Goal: Task Accomplishment & Management: Use online tool/utility

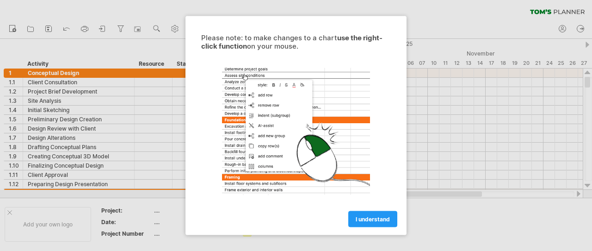
click at [377, 219] on span "I understand" at bounding box center [373, 219] width 34 height 7
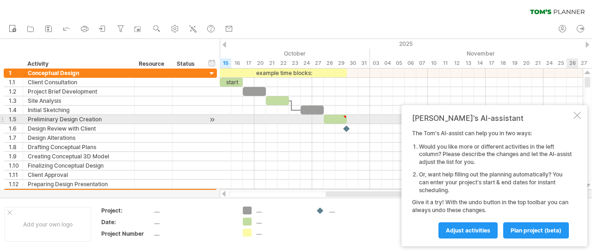
click at [579, 116] on div at bounding box center [577, 114] width 7 height 7
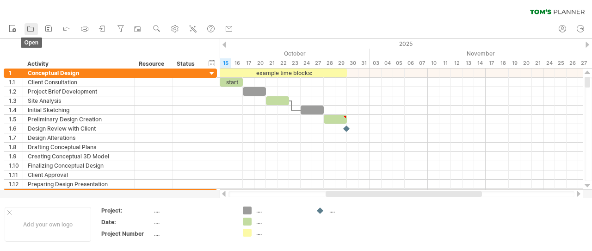
click at [31, 30] on icon at bounding box center [30, 28] width 9 height 9
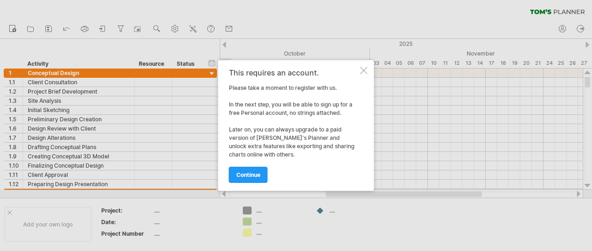
click at [364, 75] on div "This requires an account. Please take a moment to register with us. In the next…" at bounding box center [296, 125] width 156 height 130
click at [365, 72] on div at bounding box center [363, 70] width 7 height 7
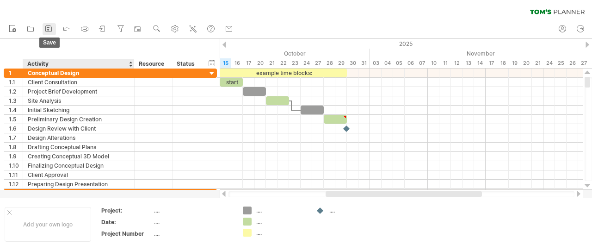
click at [50, 33] on icon at bounding box center [48, 28] width 9 height 9
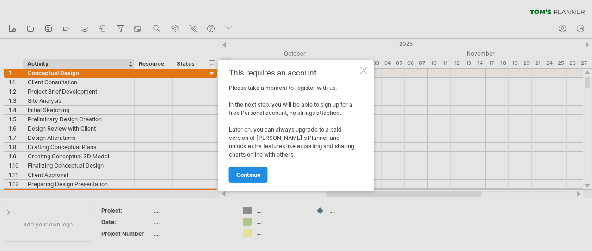
click at [250, 175] on span "continue" at bounding box center [248, 174] width 24 height 7
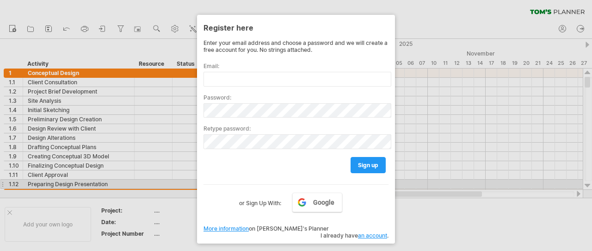
click at [419, 187] on div at bounding box center [296, 125] width 592 height 251
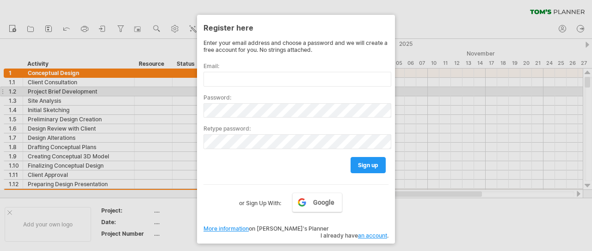
click at [415, 73] on div at bounding box center [296, 125] width 592 height 251
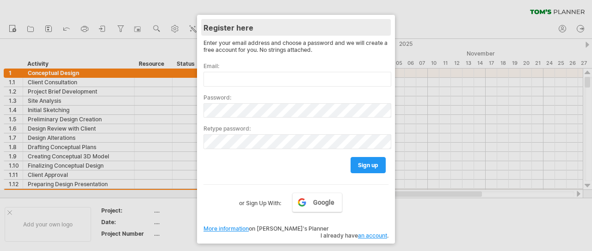
click at [217, 26] on div "Register here" at bounding box center [296, 27] width 185 height 17
